Goal: Transaction & Acquisition: Purchase product/service

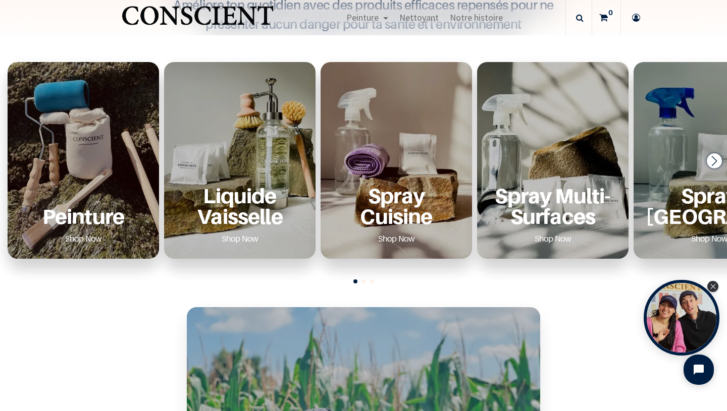
scroll to position [343, 0]
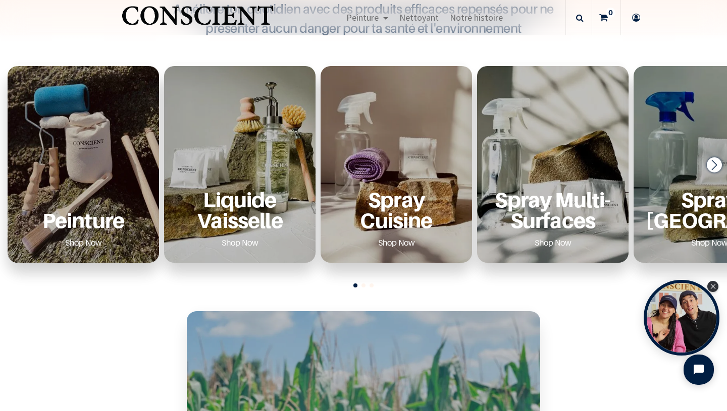
click at [84, 189] on div "Peinture Shop Now" at bounding box center [83, 220] width 127 height 62
click at [86, 244] on link "Shop Now" at bounding box center [83, 243] width 61 height 16
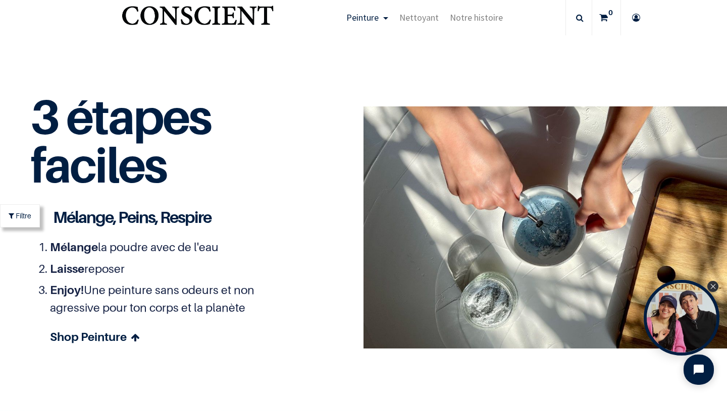
scroll to position [2707, 0]
